Goal: Check status

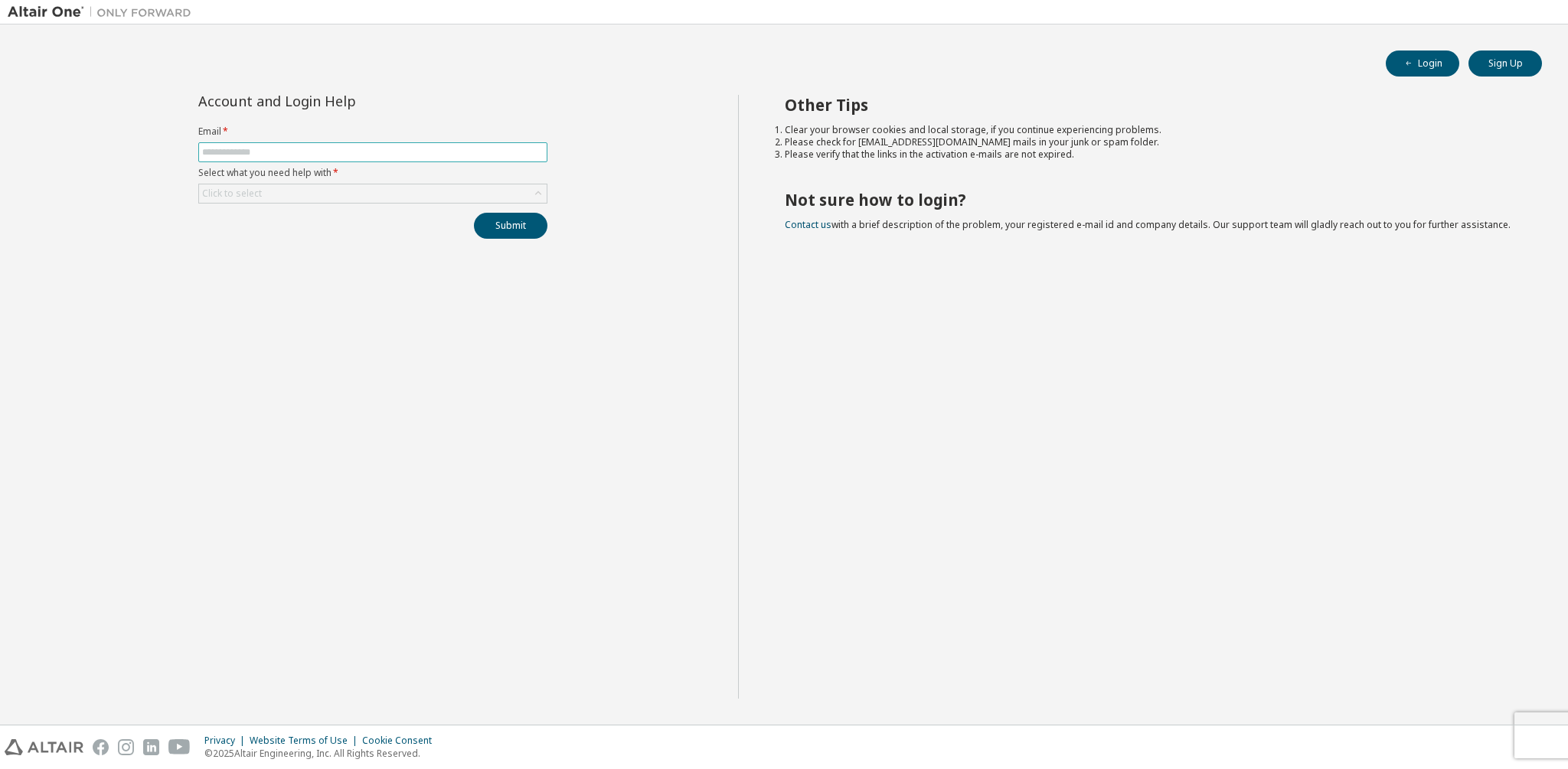
click at [210, 151] on input "text" at bounding box center [373, 152] width 341 height 12
type input "**********"
click at [291, 199] on div "Click to select" at bounding box center [373, 193] width 348 height 18
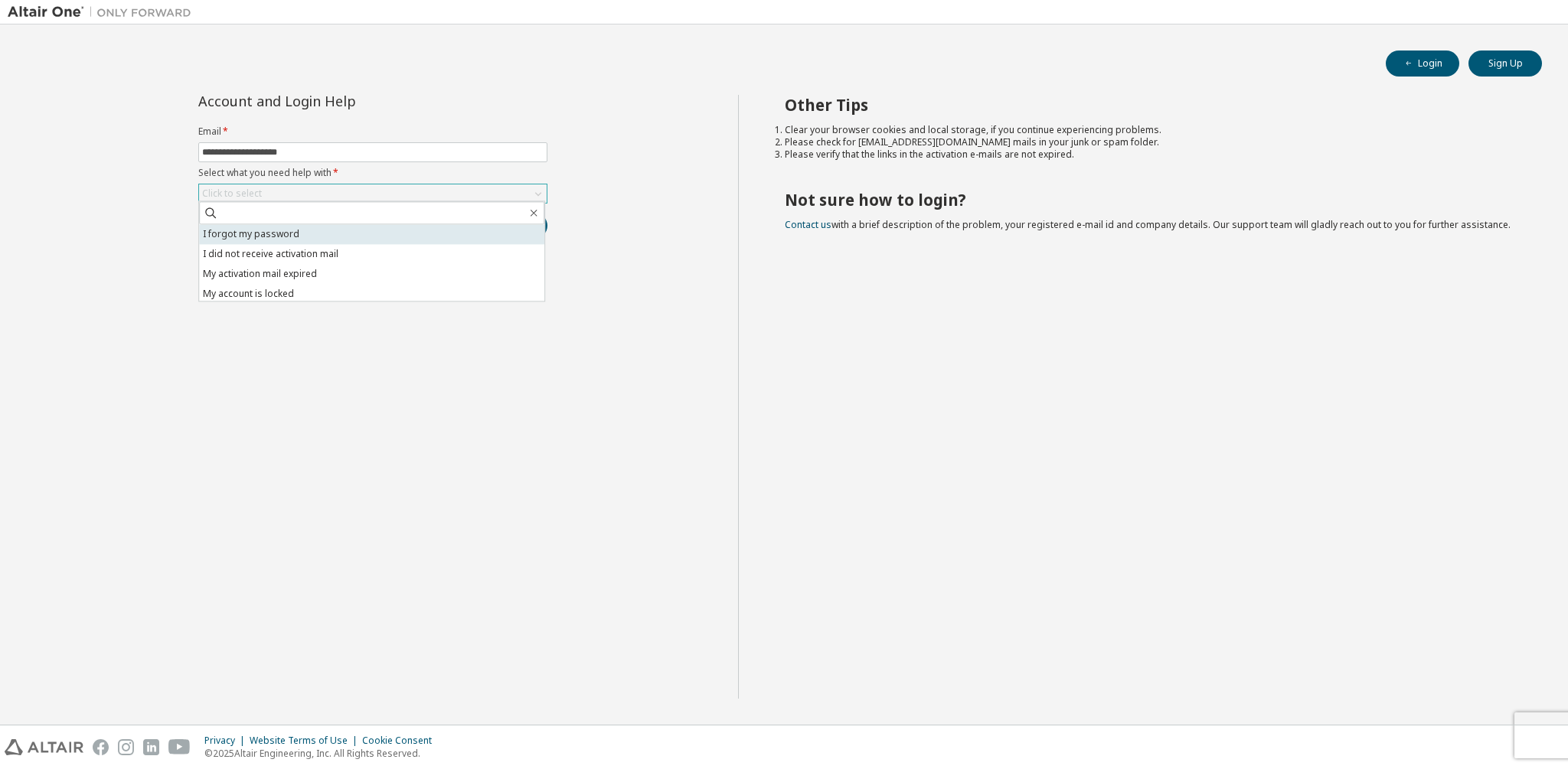
click at [272, 234] on li "I forgot my password" at bounding box center [371, 234] width 345 height 20
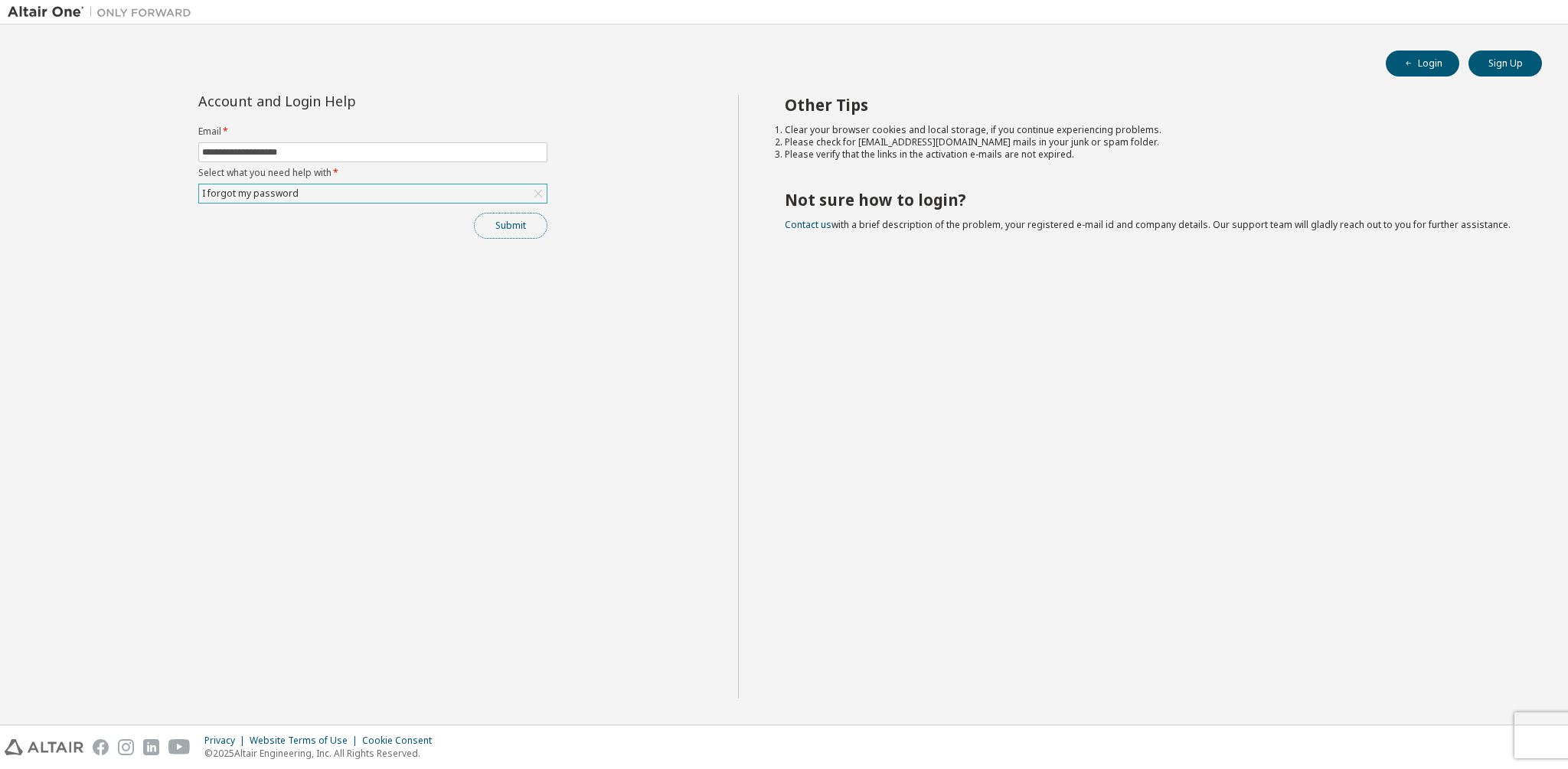
click at [503, 232] on button "Submit" at bounding box center [510, 225] width 73 height 26
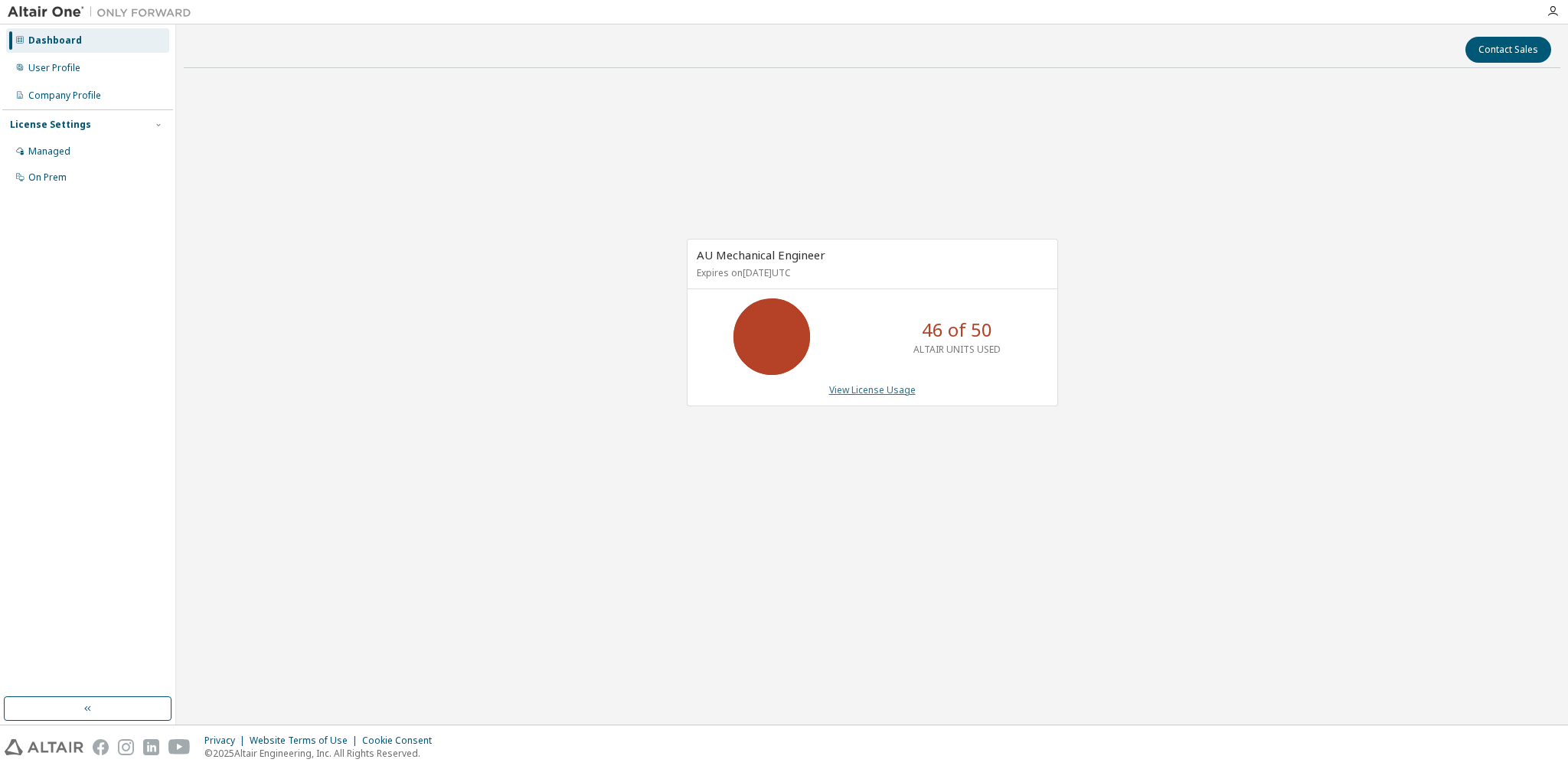
click at [881, 391] on link "View License Usage" at bounding box center [872, 390] width 87 height 13
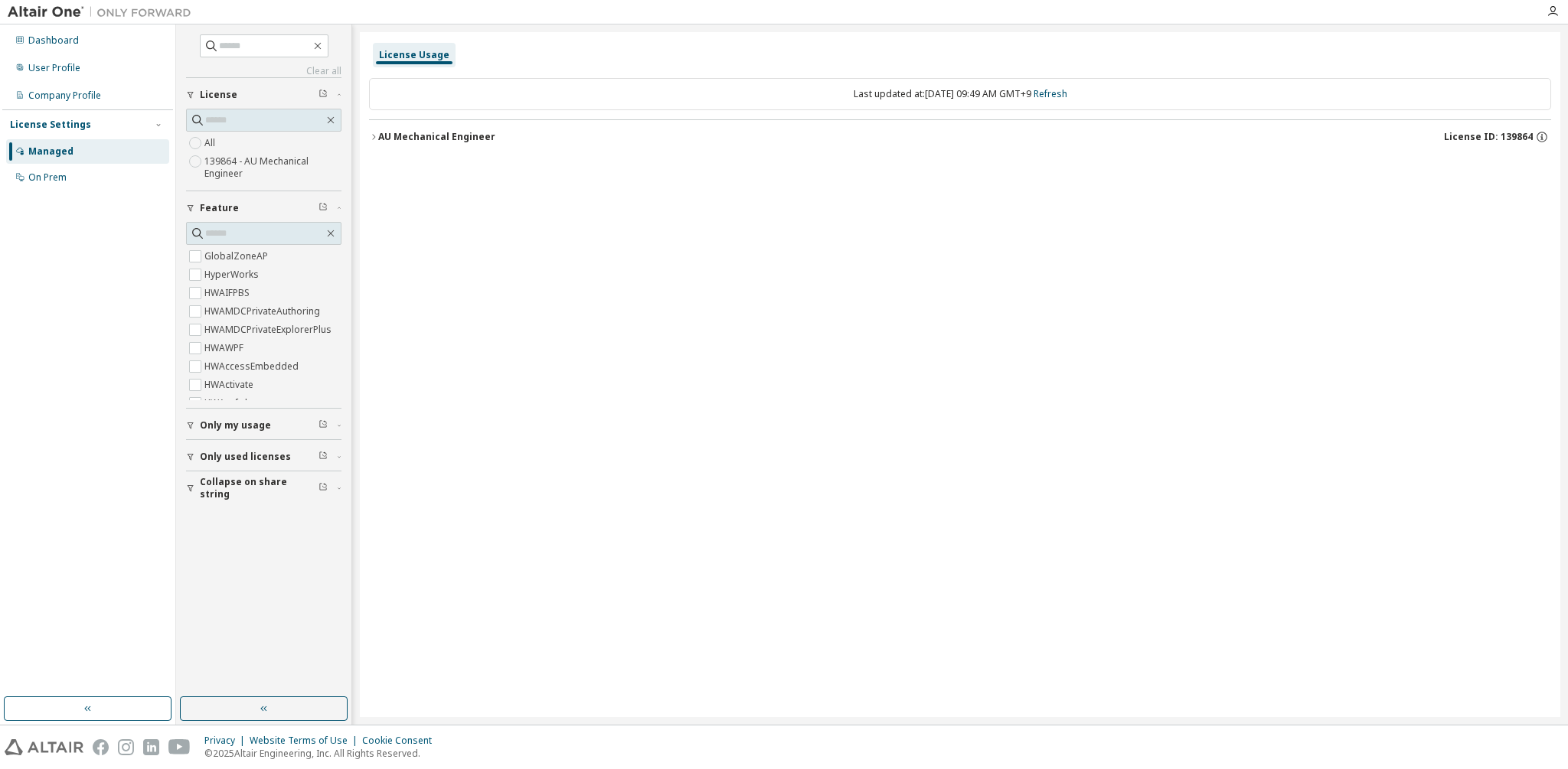
click at [244, 484] on span "Collapse on share string" at bounding box center [259, 489] width 119 height 25
click at [205, 127] on span at bounding box center [263, 120] width 155 height 23
click at [428, 144] on button "AU Mechanical Engineer License ID: 139864" at bounding box center [959, 136] width 1182 height 33
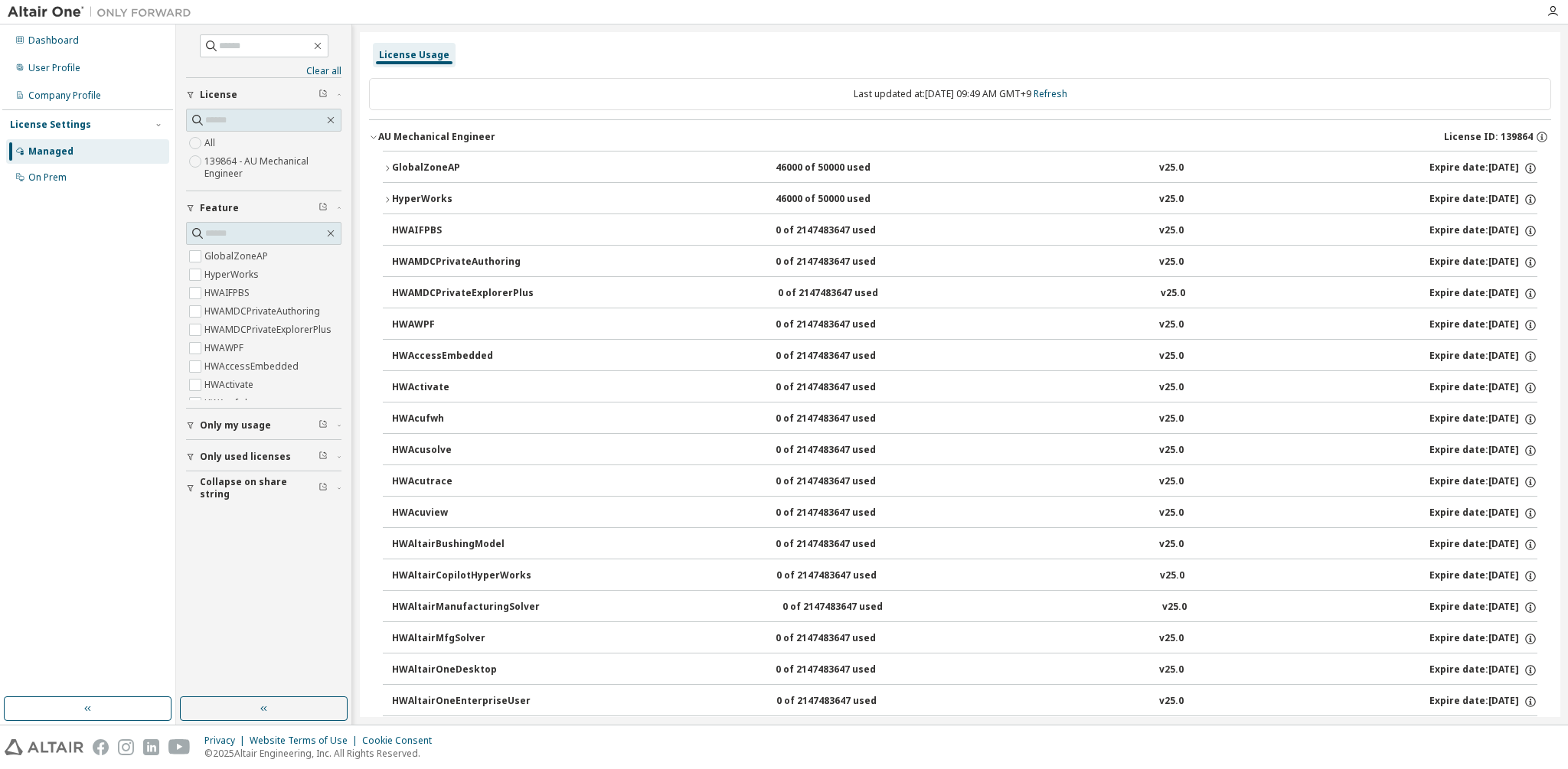
click at [409, 193] on div "HyperWorks" at bounding box center [460, 200] width 138 height 13
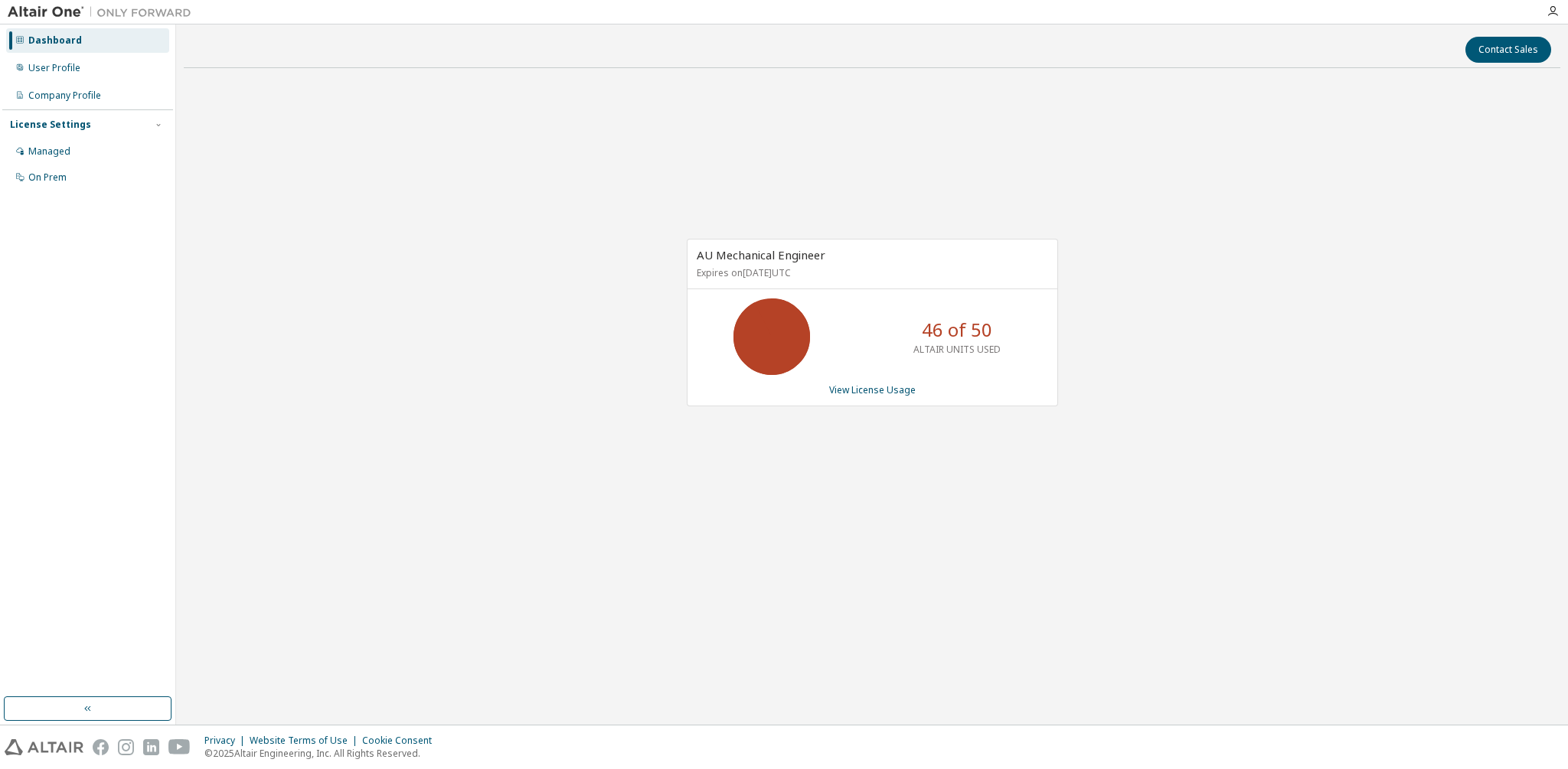
click at [1169, 276] on div "AU Mechanical Engineer Expires on [DATE] UTC 46 of 50 ALTAIR UNITS USED View Li…" at bounding box center [872, 331] width 1377 height 500
click at [433, 100] on div "AU Mechanical Engineer Expires on [DATE] UTC 21 of 50 ALTAIR UNITS USED View Li…" at bounding box center [872, 331] width 1377 height 500
